Goal: Check status: Check status

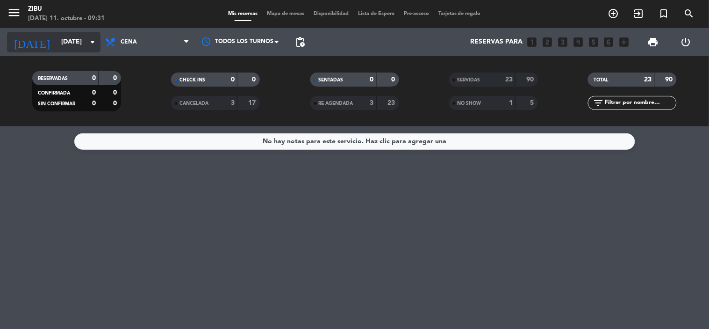
click at [60, 41] on input "[DATE]" at bounding box center [101, 42] width 89 height 17
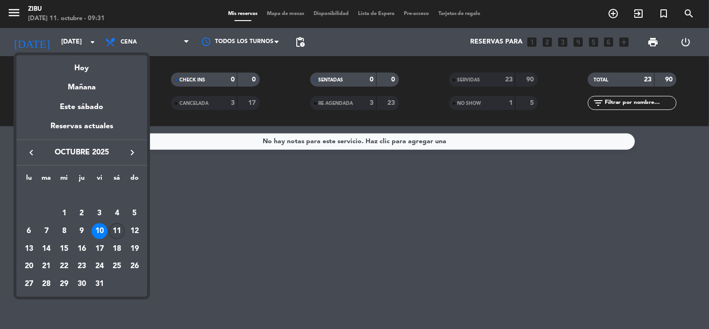
click at [120, 232] on div "11" at bounding box center [117, 231] width 16 height 16
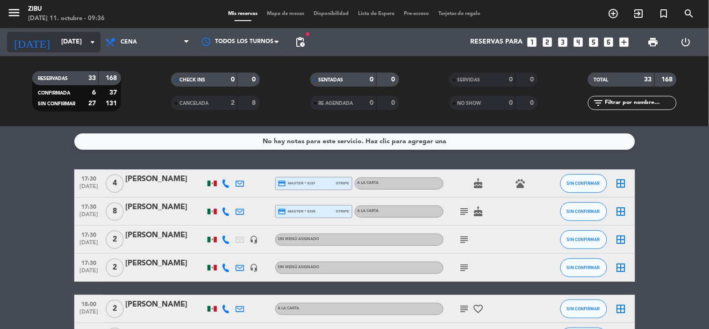
click at [57, 39] on input "[DATE]" at bounding box center [101, 42] width 89 height 17
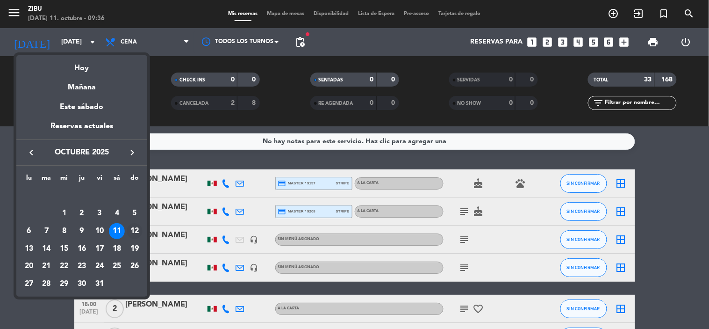
click at [138, 230] on div "12" at bounding box center [135, 231] width 16 height 16
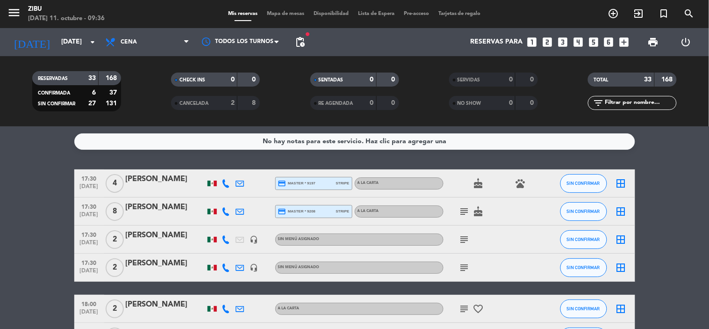
type input "[DATE]"
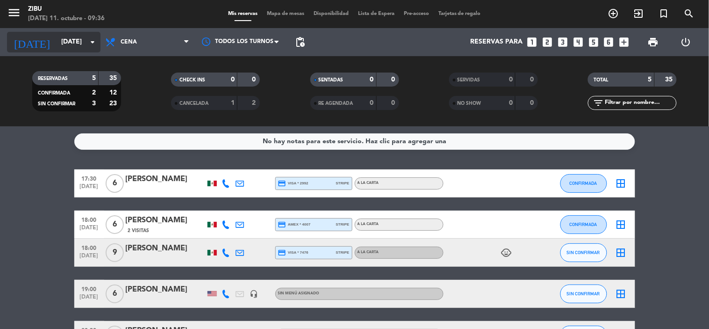
click at [62, 39] on input "[DATE]" at bounding box center [101, 42] width 89 height 17
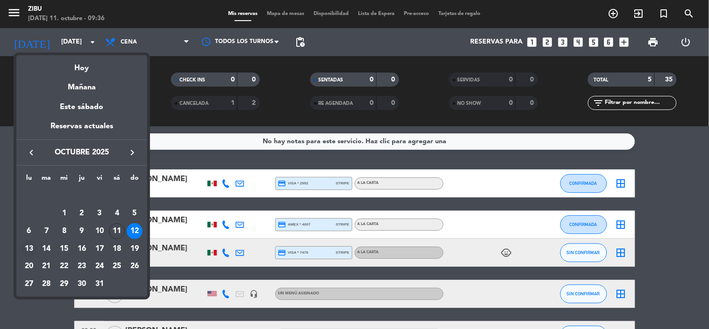
click at [28, 246] on div "13" at bounding box center [29, 249] width 16 height 16
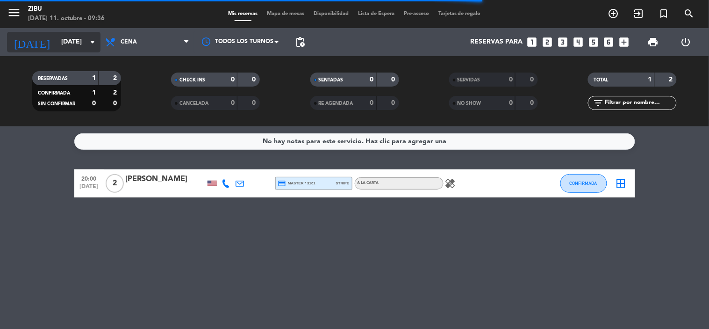
click at [68, 42] on input "[DATE]" at bounding box center [101, 42] width 89 height 17
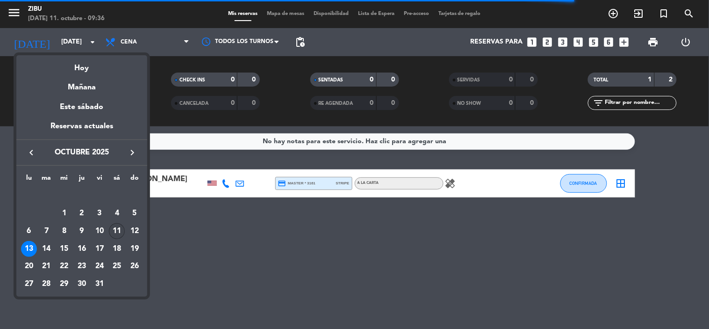
click at [114, 230] on div "11" at bounding box center [117, 231] width 16 height 16
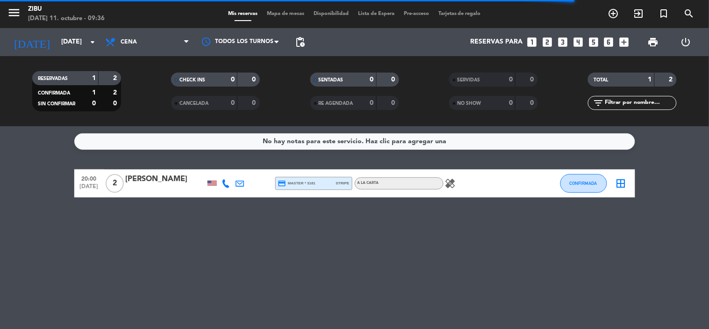
type input "[DATE]"
